Goal: Task Accomplishment & Management: Use online tool/utility

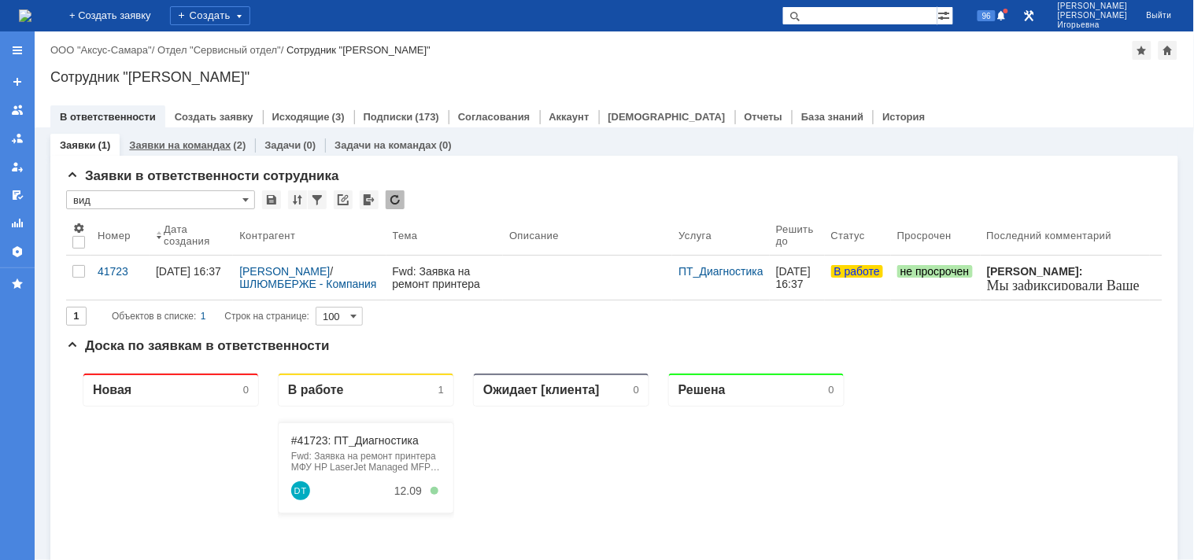
click at [185, 140] on link "Заявки на командах" at bounding box center [179, 145] width 101 height 12
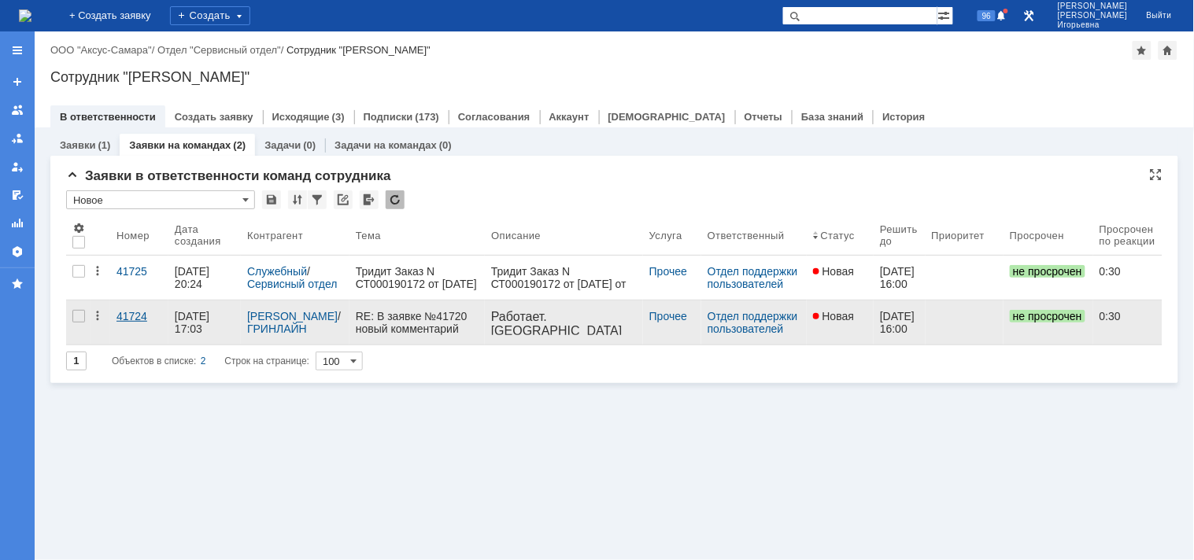
click at [126, 310] on div "41724" at bounding box center [139, 316] width 46 height 13
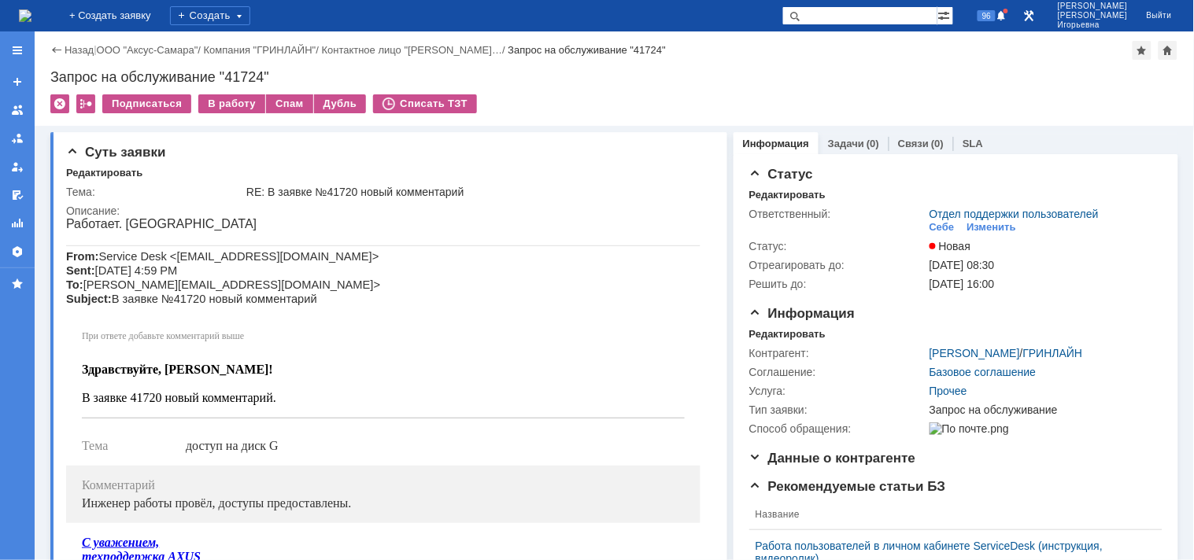
click at [31, 10] on img at bounding box center [25, 15] width 13 height 13
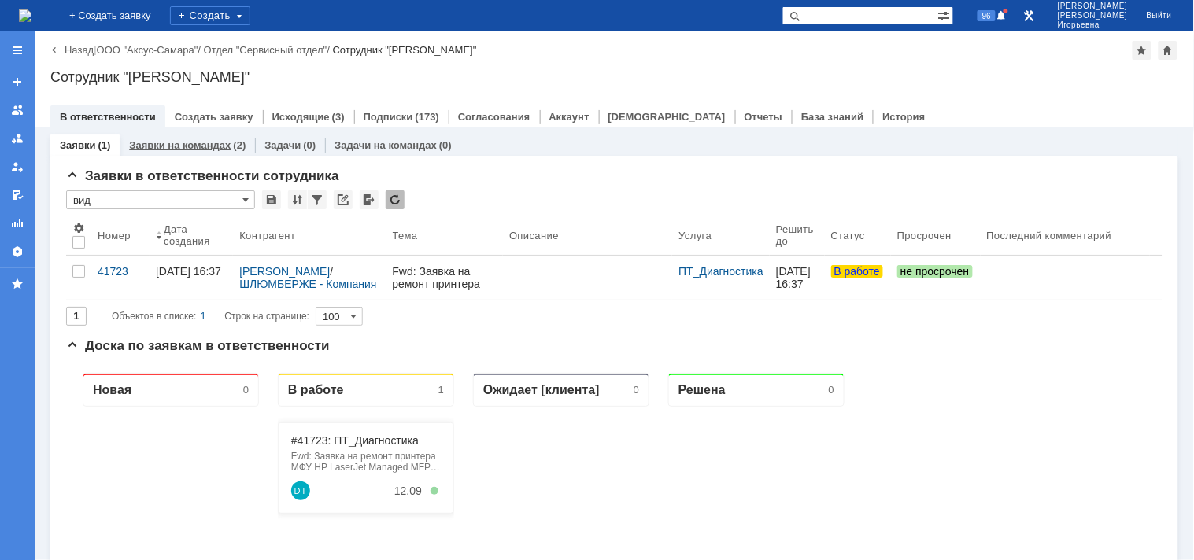
click at [189, 148] on link "Заявки на командах" at bounding box center [179, 145] width 101 height 12
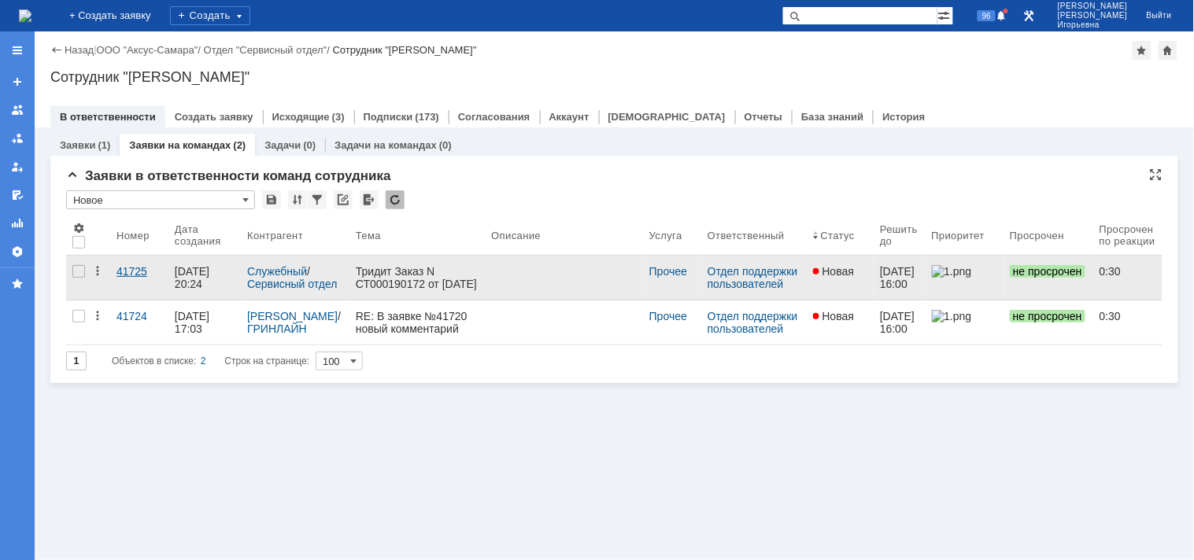
click at [124, 274] on div "41725" at bounding box center [139, 271] width 46 height 13
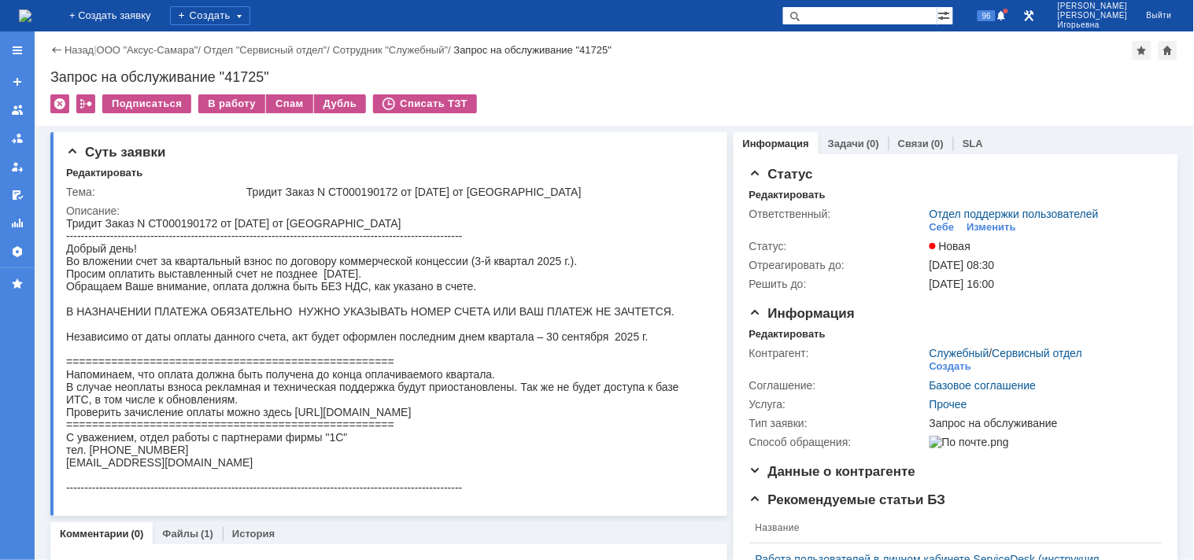
click at [31, 9] on img at bounding box center [25, 15] width 13 height 13
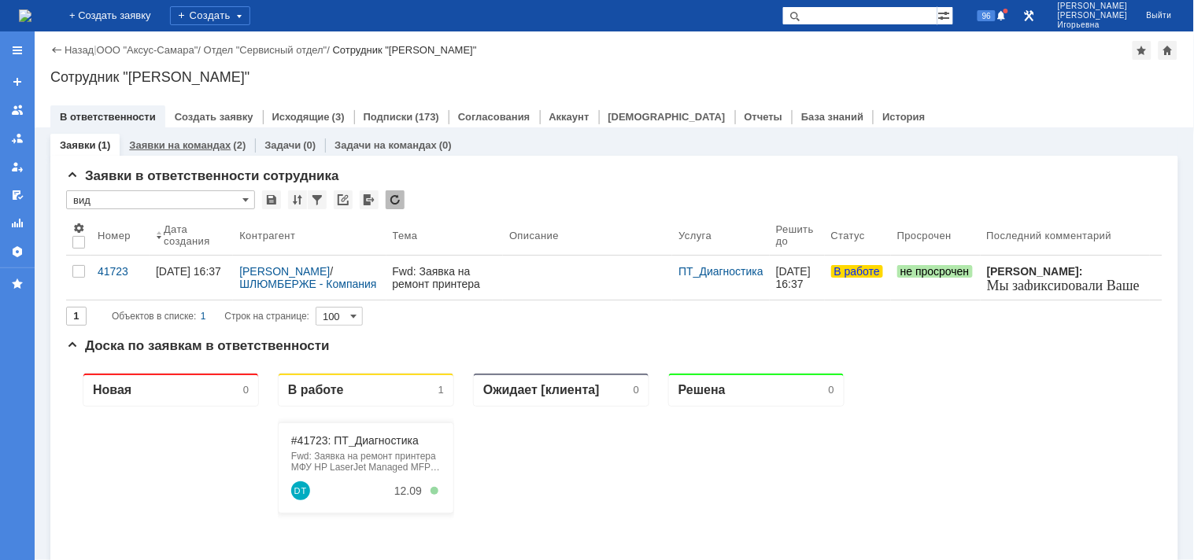
click at [165, 144] on link "Заявки на командах" at bounding box center [179, 145] width 101 height 12
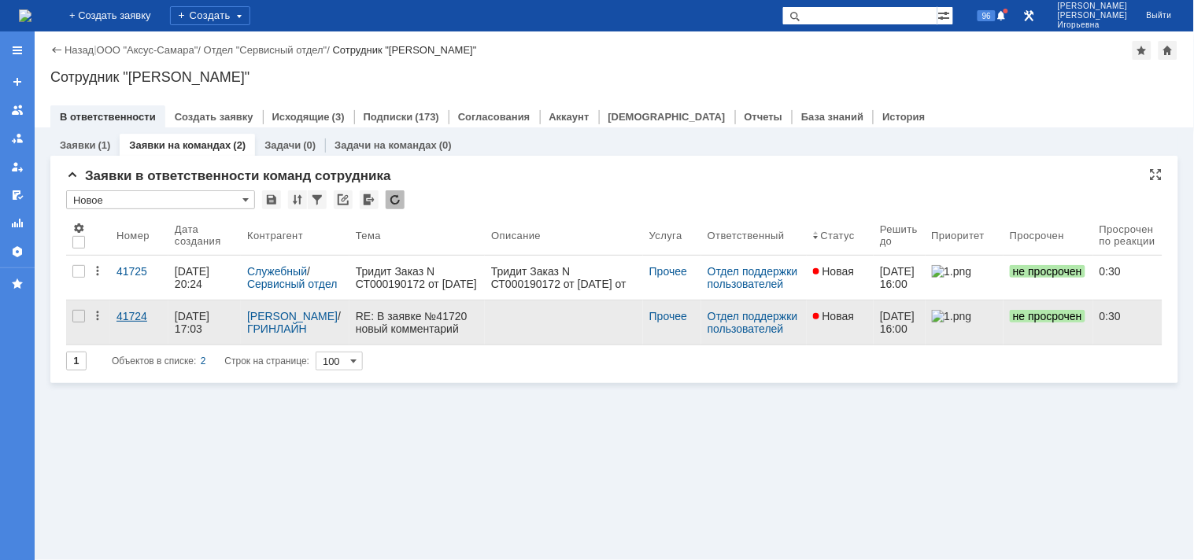
click at [131, 316] on div "41724" at bounding box center [139, 316] width 46 height 13
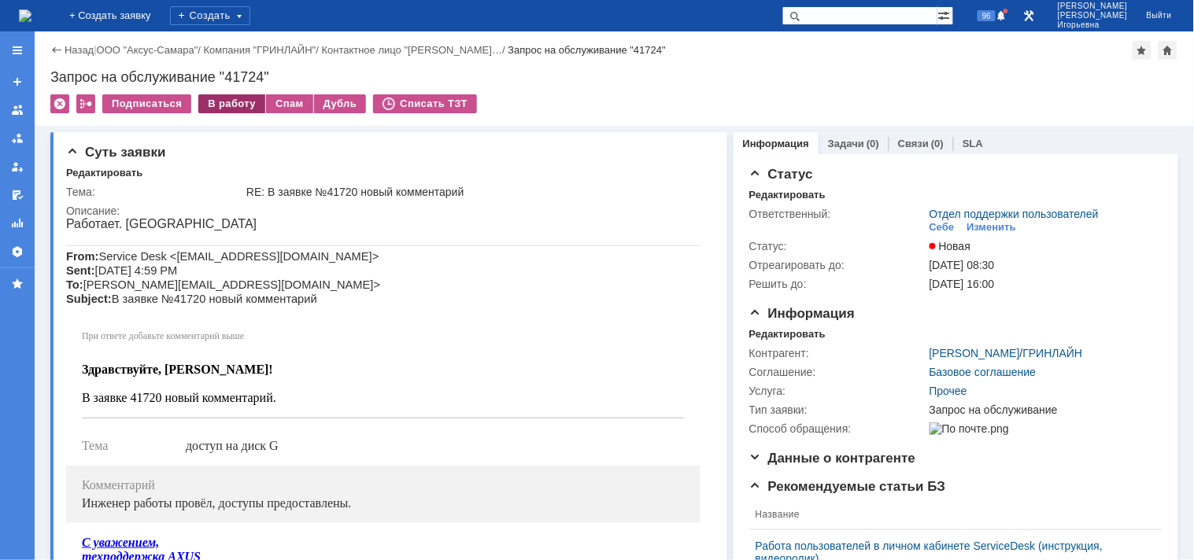
click at [228, 105] on div "В работу" at bounding box center [231, 103] width 67 height 19
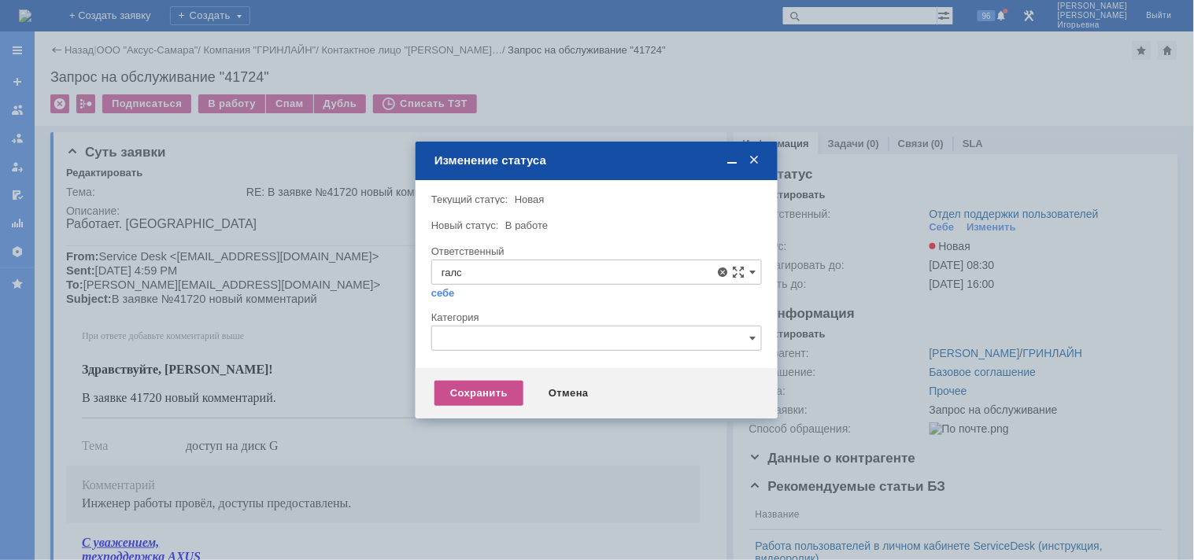
click at [489, 380] on span "Галстьян Степан Александрович" at bounding box center [596, 386] width 310 height 13
type input "Галстьян Степан Александрович"
click at [478, 397] on div "Сохранить" at bounding box center [478, 393] width 89 height 25
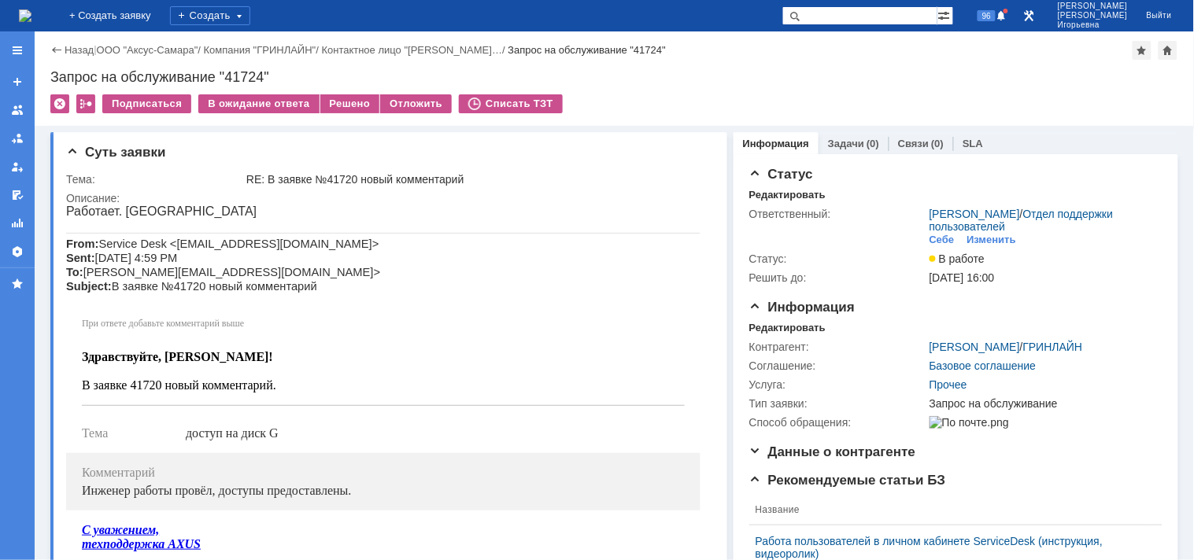
click at [242, 71] on div "Запрос на обслуживание "41724"" at bounding box center [613, 77] width 1127 height 16
copy div "41724"
click at [31, 11] on img at bounding box center [25, 15] width 13 height 13
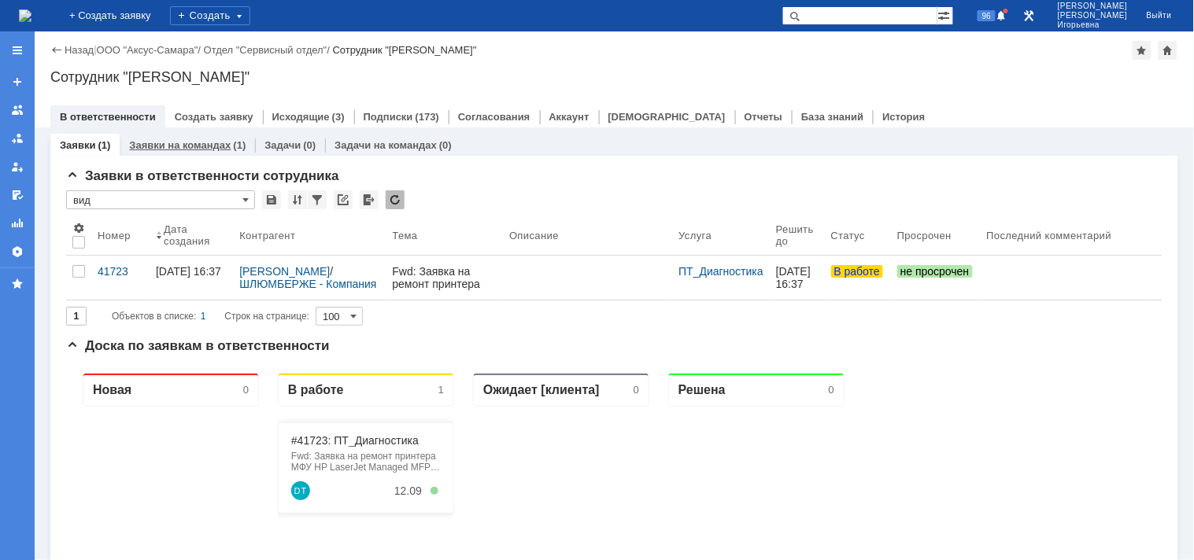
click at [175, 140] on link "Заявки на командах" at bounding box center [179, 145] width 101 height 12
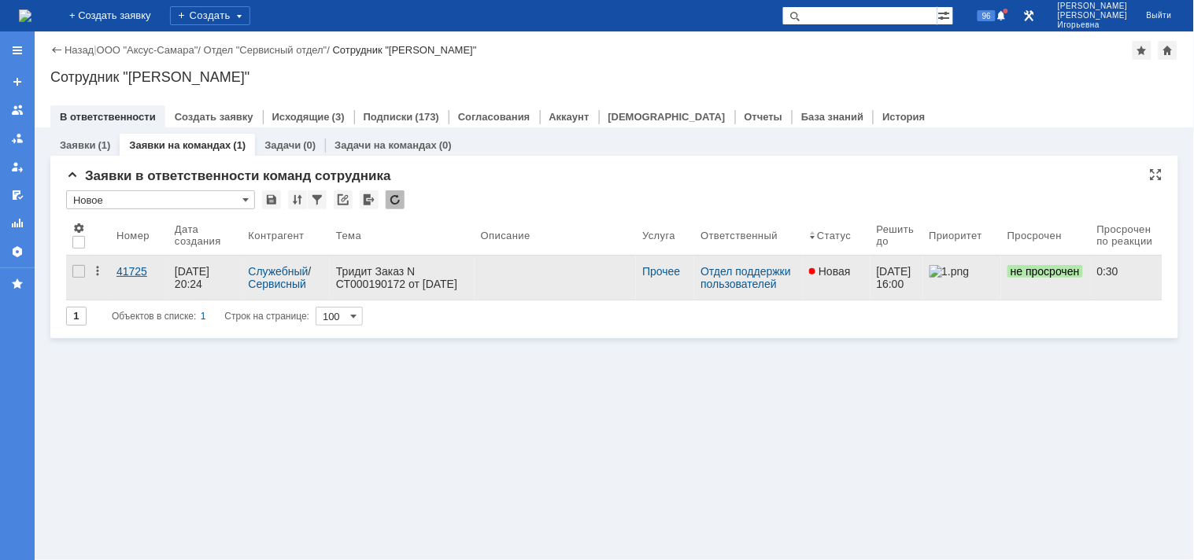
click at [135, 266] on div "41725" at bounding box center [139, 271] width 46 height 13
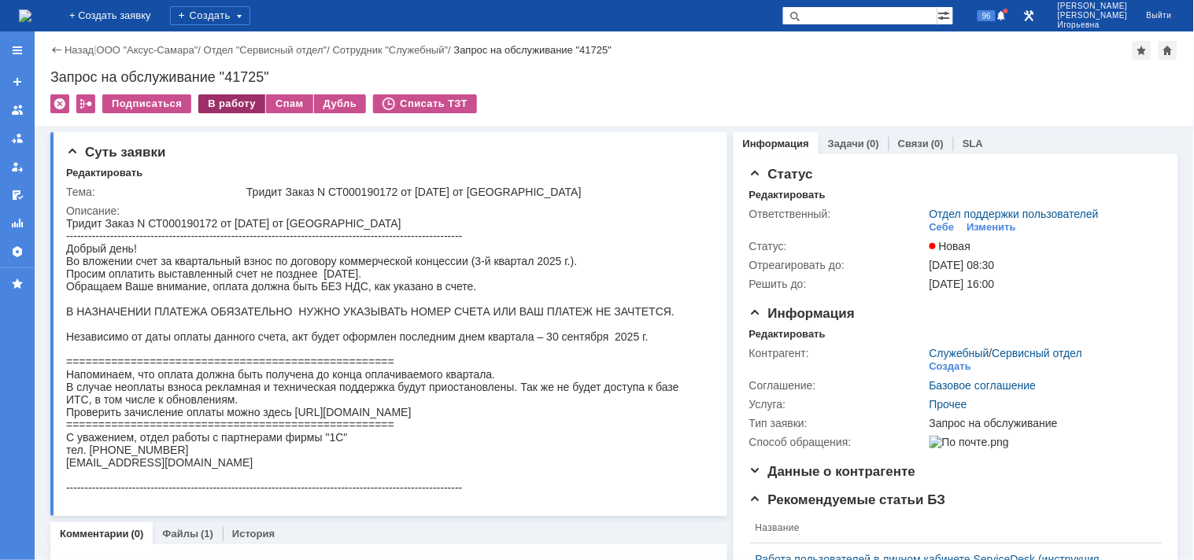
click at [234, 101] on div "В работу" at bounding box center [231, 103] width 67 height 19
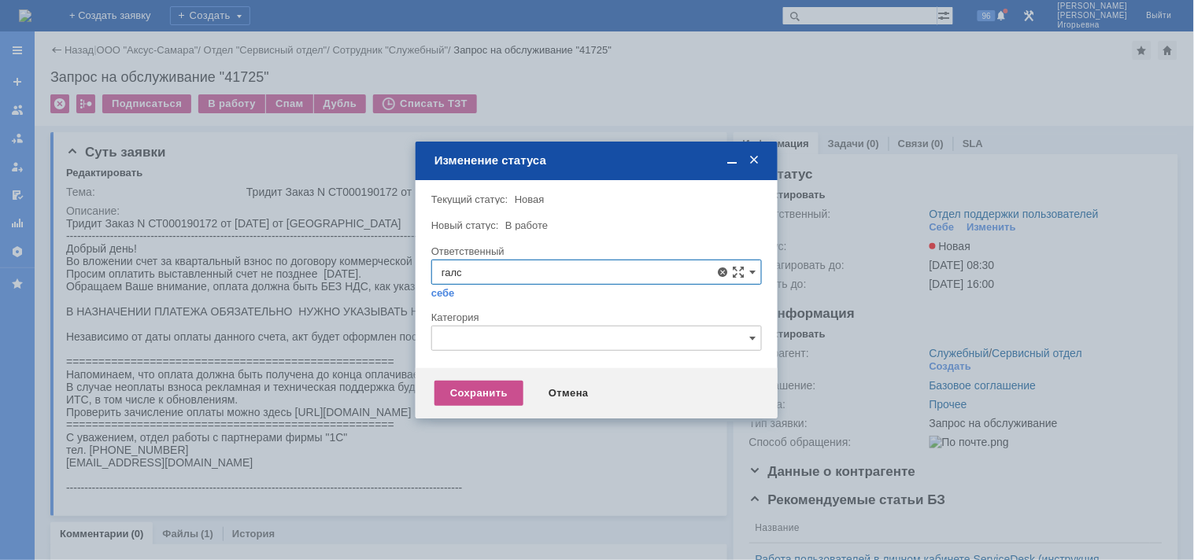
click at [492, 382] on span "Галстьян Степан Александрович" at bounding box center [596, 386] width 310 height 13
type input "Галстьян Степан Александрович"
click at [474, 389] on div "Сохранить" at bounding box center [478, 393] width 89 height 25
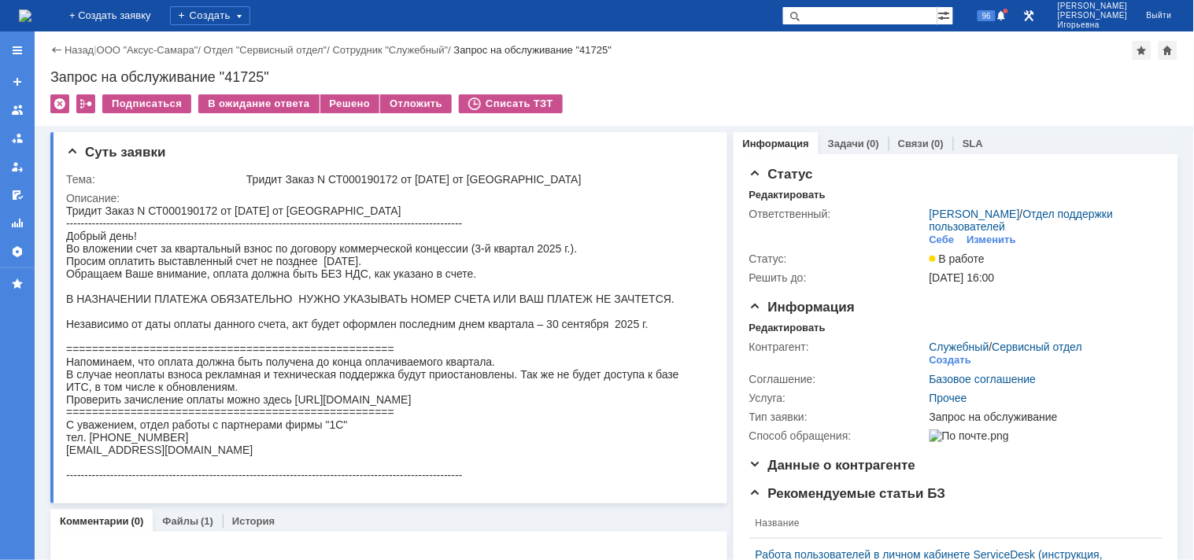
click at [253, 74] on div "Запрос на обслуживание "41725"" at bounding box center [613, 77] width 1127 height 16
copy div "41725"
click at [31, 18] on img at bounding box center [25, 15] width 13 height 13
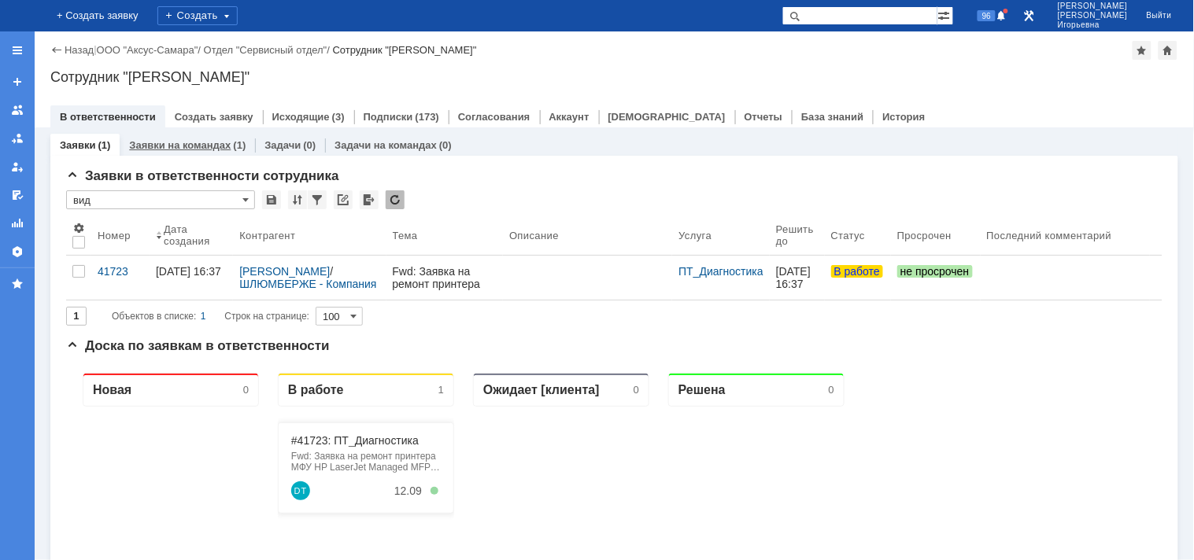
click at [203, 147] on link "Заявки на командах" at bounding box center [179, 145] width 101 height 12
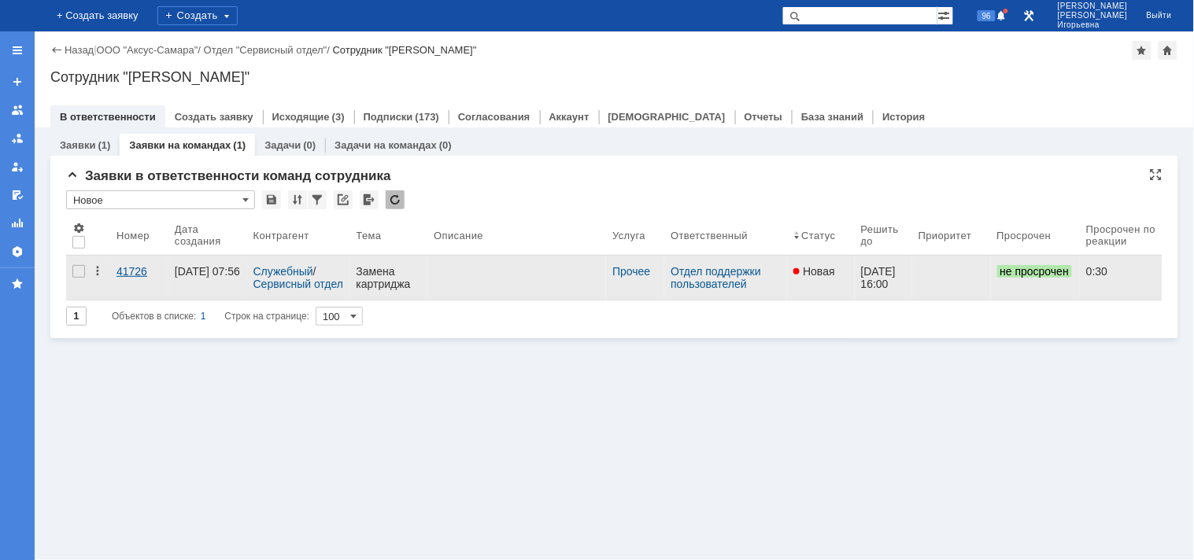
click at [143, 270] on div "41726" at bounding box center [139, 271] width 46 height 13
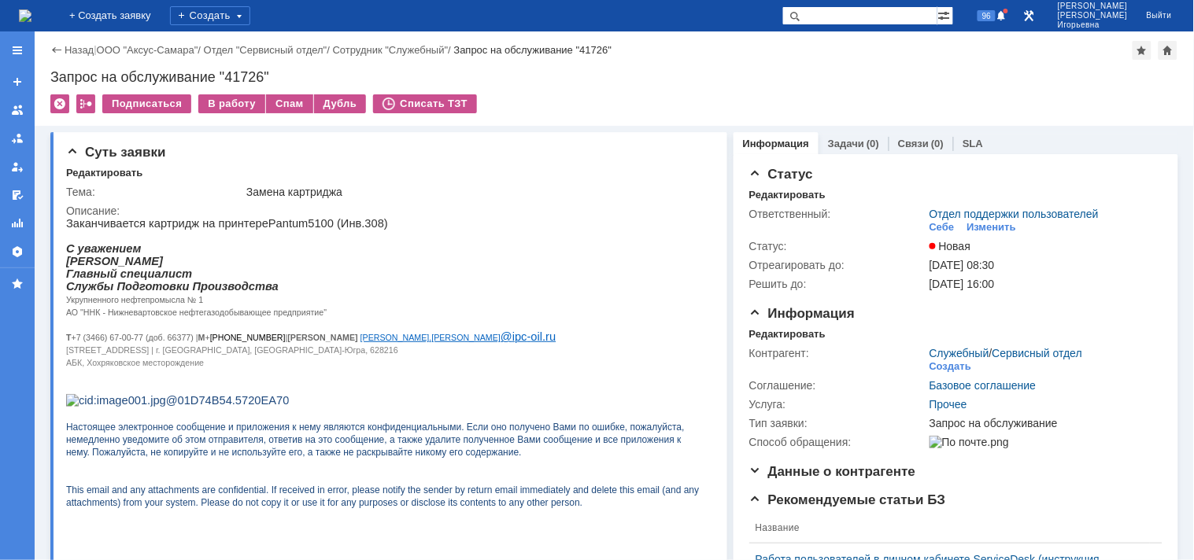
click at [31, 19] on img at bounding box center [25, 15] width 13 height 13
